Goal: Information Seeking & Learning: Learn about a topic

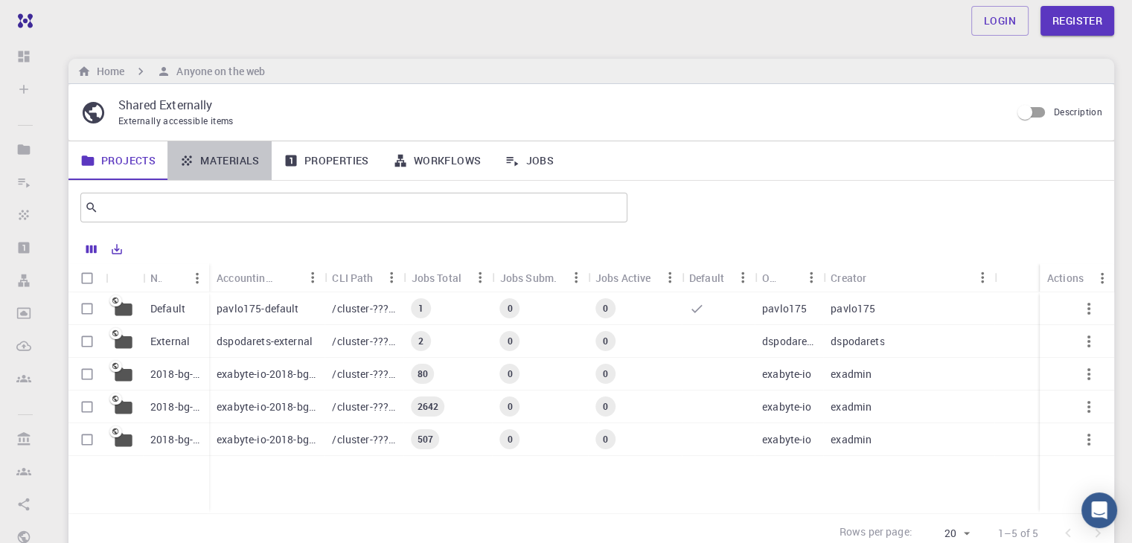
click at [210, 166] on link "Materials" at bounding box center [219, 160] width 104 height 39
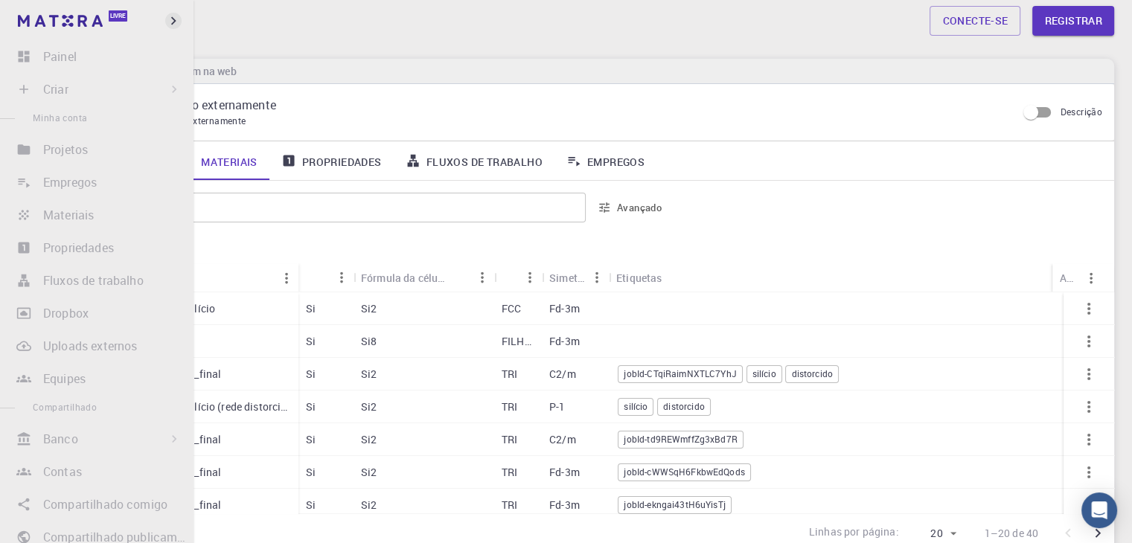
click at [170, 25] on icon "button" at bounding box center [173, 21] width 16 height 16
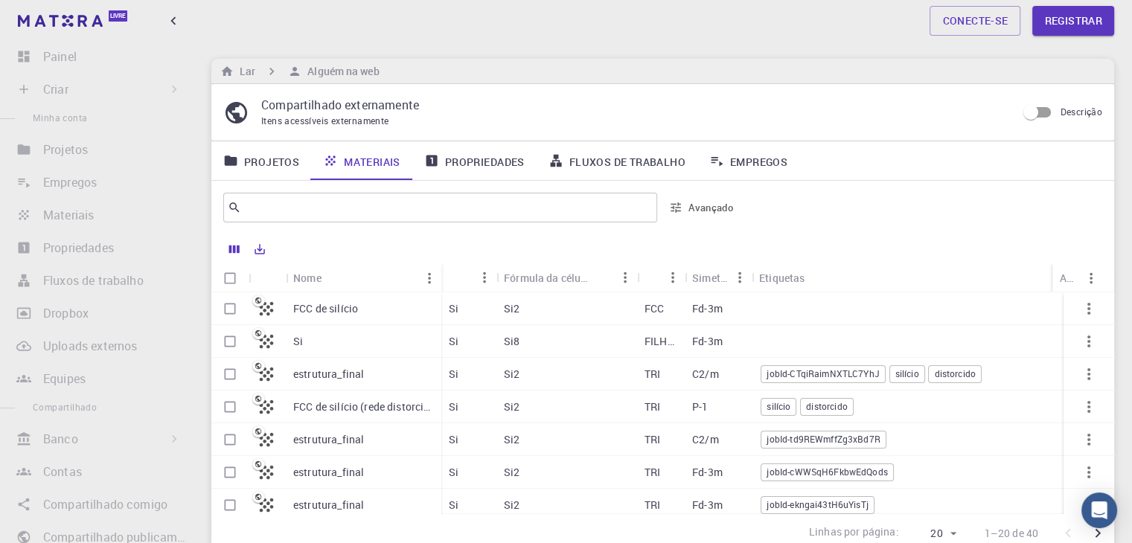
click at [292, 307] on div "FCC de silício" at bounding box center [364, 308] width 156 height 33
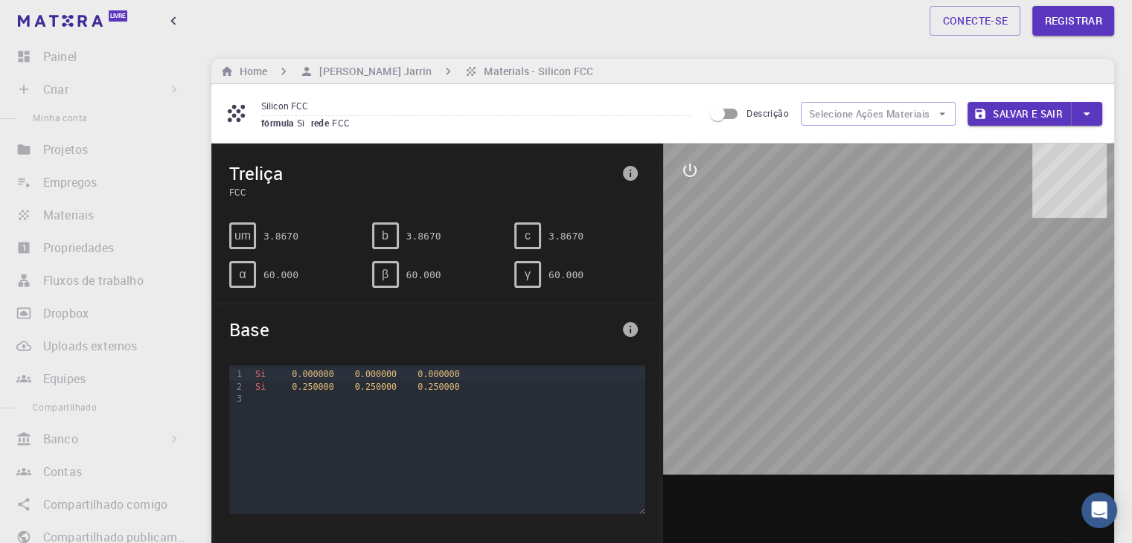
drag, startPoint x: 898, startPoint y: 343, endPoint x: 843, endPoint y: 344, distance: 55.1
click at [843, 344] on div at bounding box center [889, 375] width 452 height 463
click at [906, 376] on div at bounding box center [889, 375] width 452 height 463
drag, startPoint x: 909, startPoint y: 379, endPoint x: 804, endPoint y: 358, distance: 107.0
click at [838, 355] on div at bounding box center [889, 375] width 452 height 463
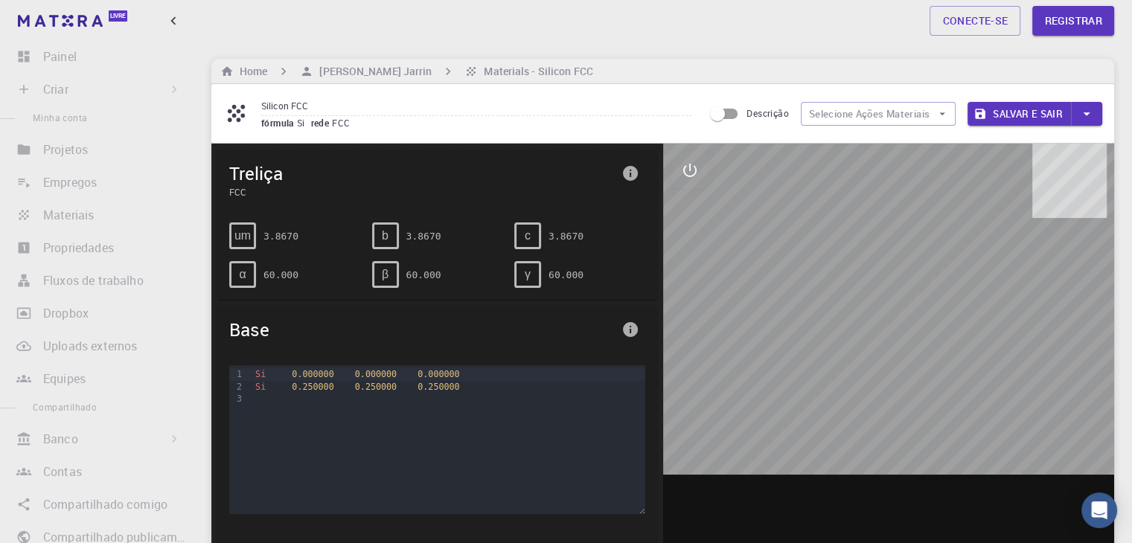
click at [237, 268] on div "α" at bounding box center [242, 274] width 27 height 27
click at [237, 230] on font "um" at bounding box center [242, 235] width 16 height 13
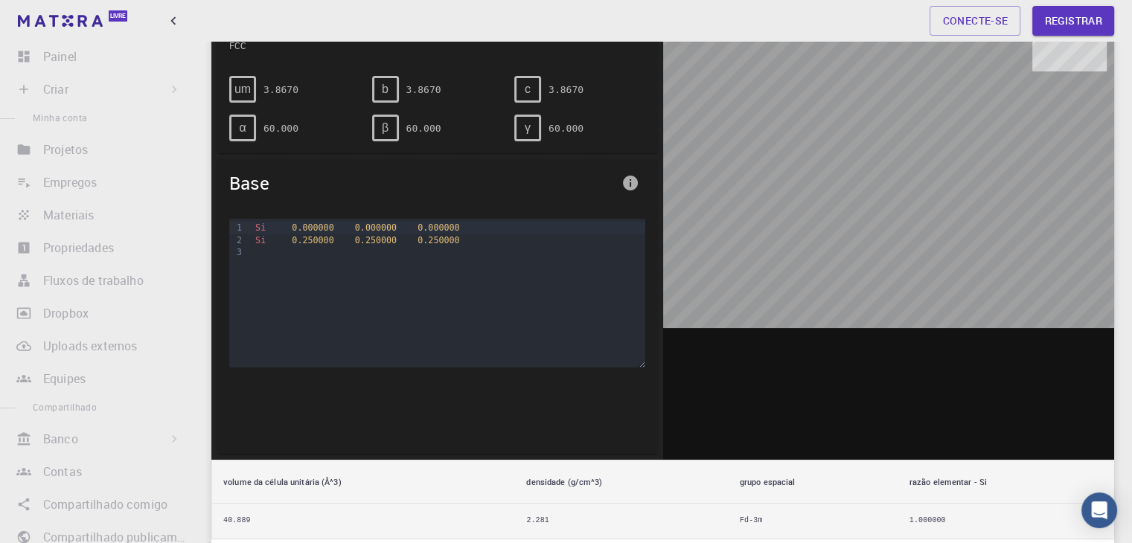
scroll to position [74, 0]
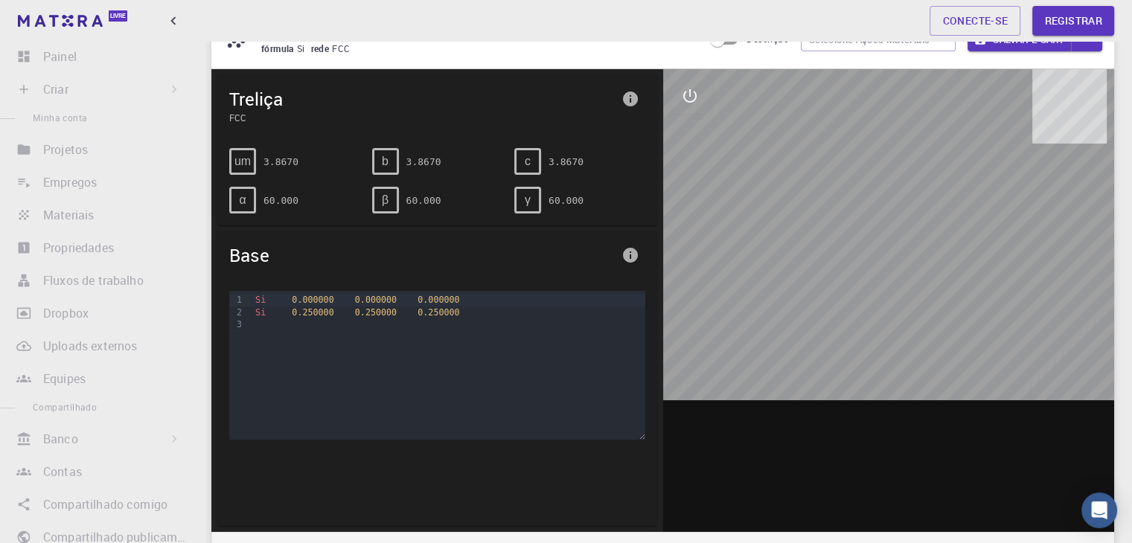
click at [688, 95] on icon "interativo" at bounding box center [690, 96] width 18 height 18
click at [344, 298] on div "Si 0.000000 0.000000 0.000000" at bounding box center [448, 300] width 394 height 12
click at [682, 120] on button "visualizar" at bounding box center [690, 132] width 36 height 36
